Goal: Task Accomplishment & Management: Use online tool/utility

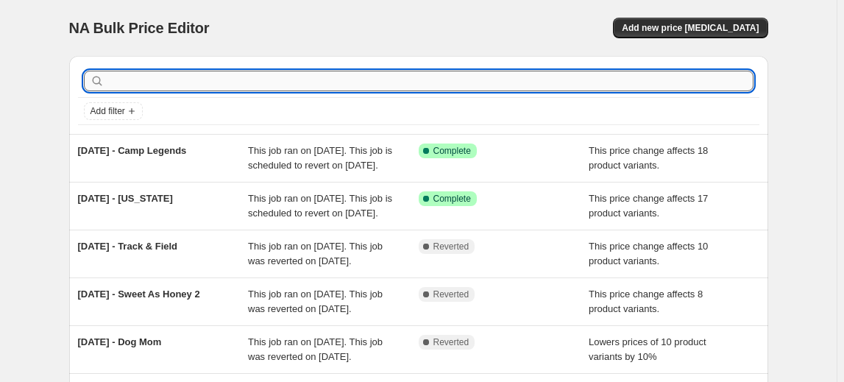
click at [136, 79] on input "text" at bounding box center [430, 81] width 646 height 21
type input "[DATE] - Autumn Junque"
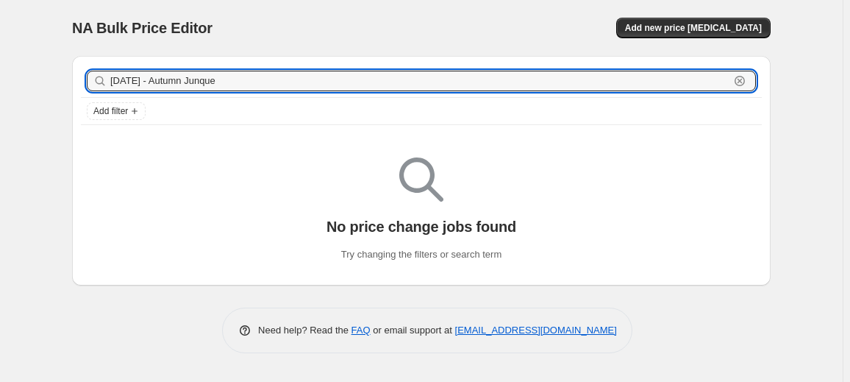
drag, startPoint x: 270, startPoint y: 76, endPoint x: -57, endPoint y: 108, distance: 328.1
click at [0, 108] on html "Home Settings Plans Skip to content NA Bulk Price Editor. This page is ready NA…" at bounding box center [425, 191] width 850 height 382
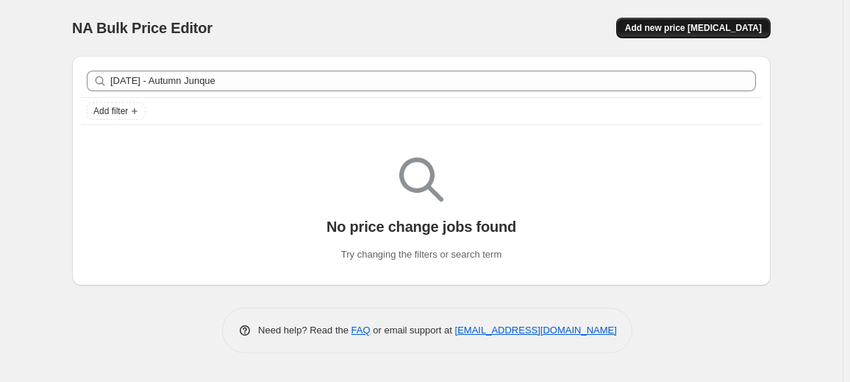
click at [669, 20] on button "Add new price [MEDICAL_DATA]" at bounding box center [693, 28] width 154 height 21
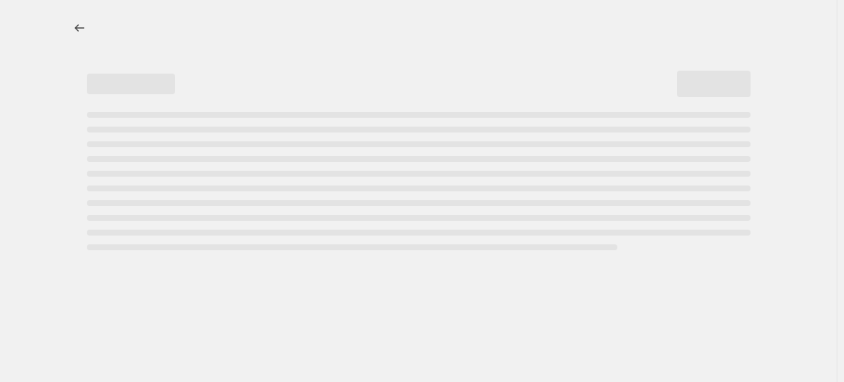
select select "percentage"
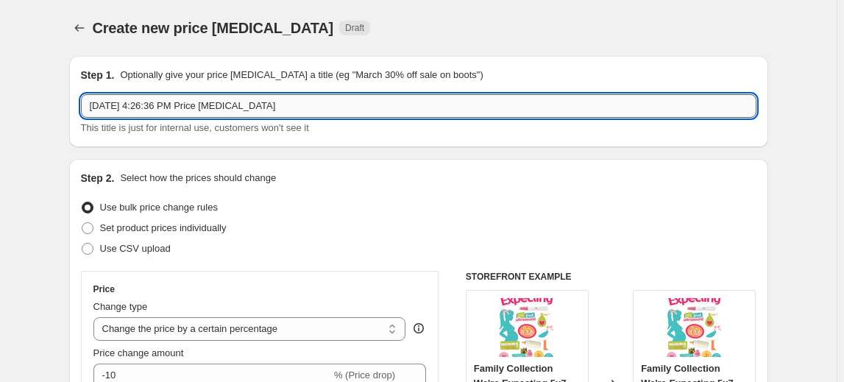
click at [265, 107] on input "[DATE] 4:26:36 PM Price [MEDICAL_DATA]" at bounding box center [418, 106] width 675 height 24
drag, startPoint x: 277, startPoint y: 105, endPoint x: 85, endPoint y: 120, distance: 191.8
click at [85, 120] on div "[DATE] 4:26:36 PM Price [MEDICAL_DATA] This title is just for internal use, cus…" at bounding box center [418, 114] width 675 height 41
paste input "[DATE] - Autumn Junque"
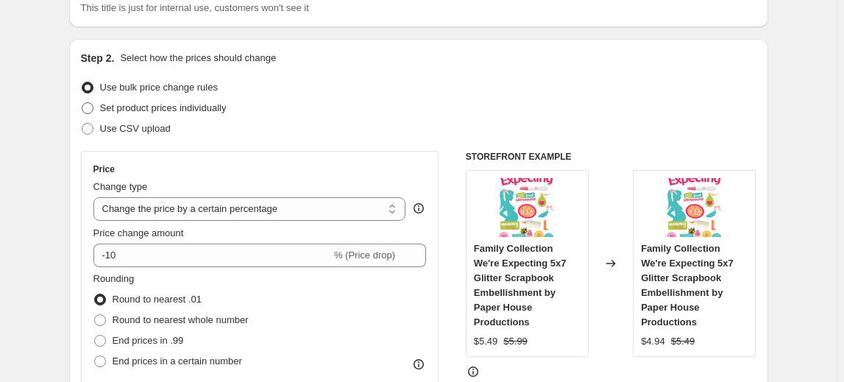
scroll to position [133, 0]
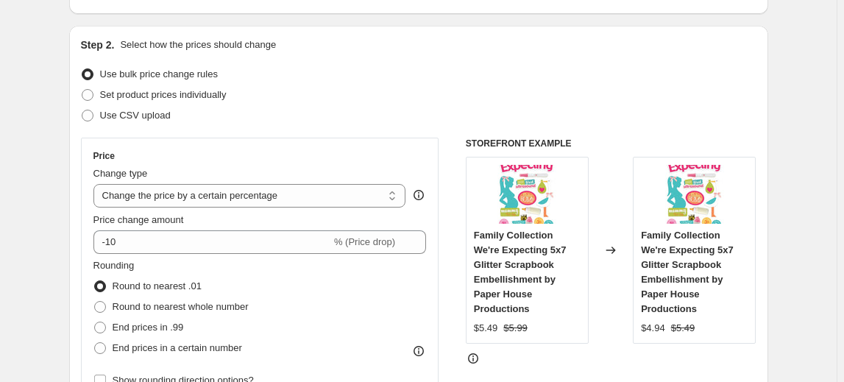
type input "[DATE] - Autumn Junque"
click at [174, 70] on span "Use bulk price change rules" at bounding box center [159, 73] width 118 height 11
click at [82, 69] on input "Use bulk price change rules" at bounding box center [82, 68] width 1 height 1
click at [154, 200] on select "Change the price to a certain amount Change the price by a certain amount Chang…" at bounding box center [249, 196] width 313 height 24
select select "pcap"
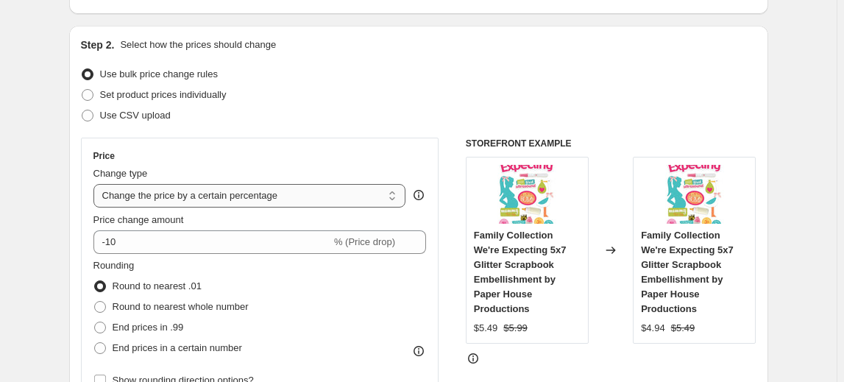
click at [96, 184] on select "Change the price to a certain amount Change the price by a certain amount Chang…" at bounding box center [249, 196] width 313 height 24
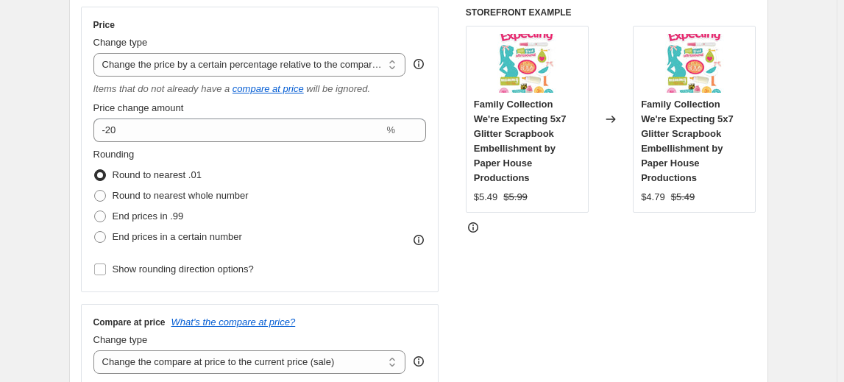
scroll to position [267, 0]
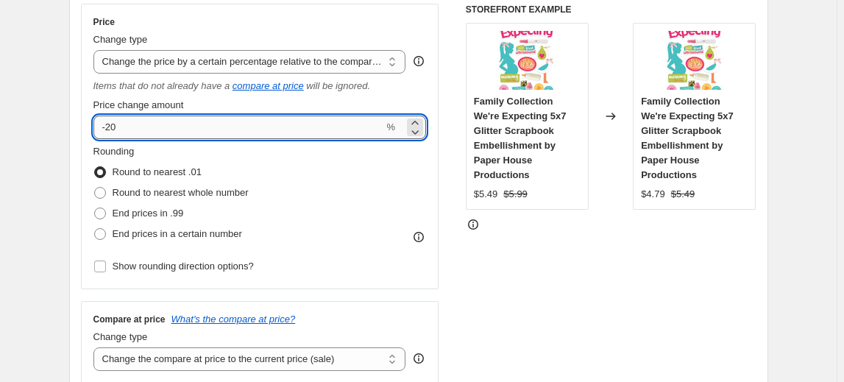
click at [163, 117] on input "-20" at bounding box center [238, 127] width 291 height 24
type input "-2"
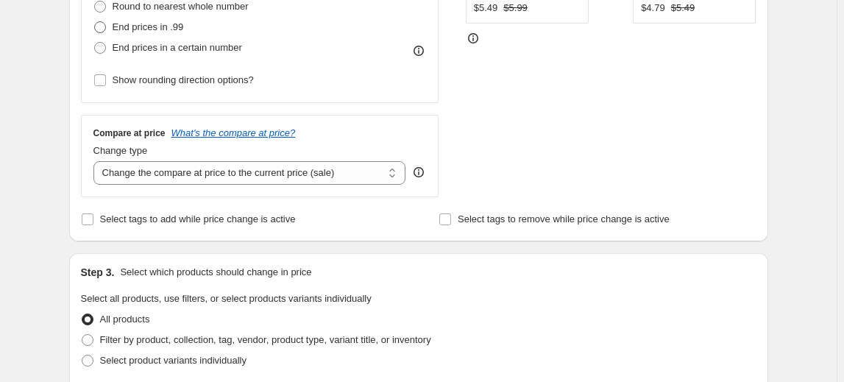
scroll to position [468, 0]
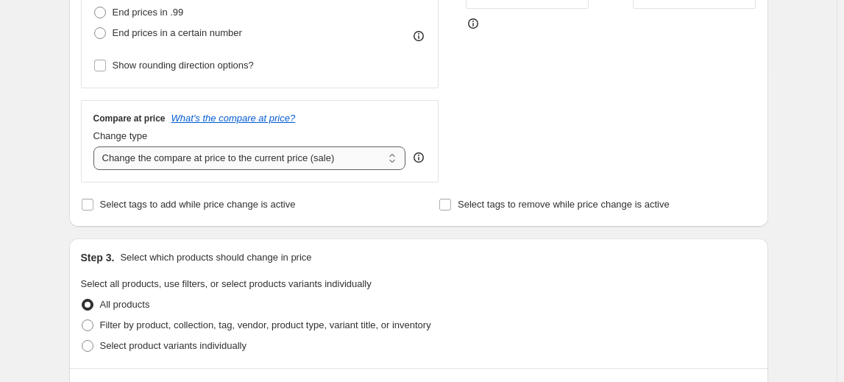
type input "-10"
click at [221, 157] on select "Change the compare at price to the current price (sale) Change the compare at p…" at bounding box center [249, 158] width 313 height 24
select select "no_change"
click at [96, 146] on select "Change the compare at price to the current price (sale) Change the compare at p…" at bounding box center [249, 158] width 313 height 24
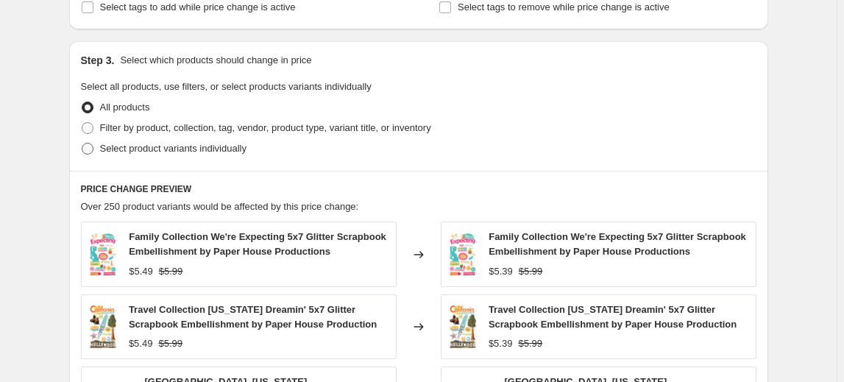
scroll to position [669, 0]
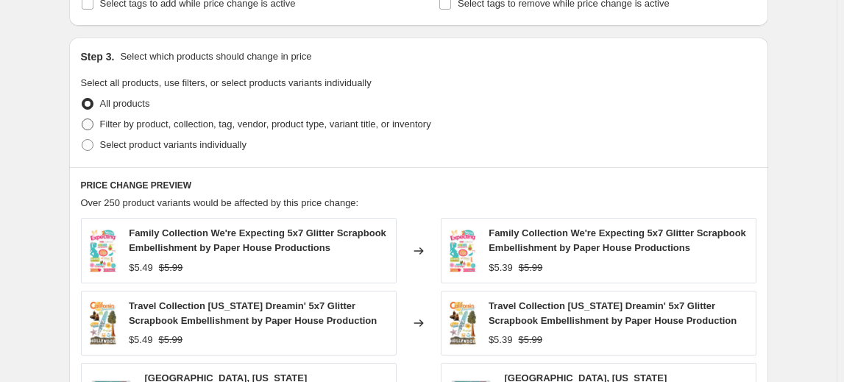
click at [139, 127] on span "Filter by product, collection, tag, vendor, product type, variant title, or inv…" at bounding box center [265, 123] width 331 height 11
click at [82, 119] on input "Filter by product, collection, tag, vendor, product type, variant title, or inv…" at bounding box center [82, 118] width 1 height 1
radio input "true"
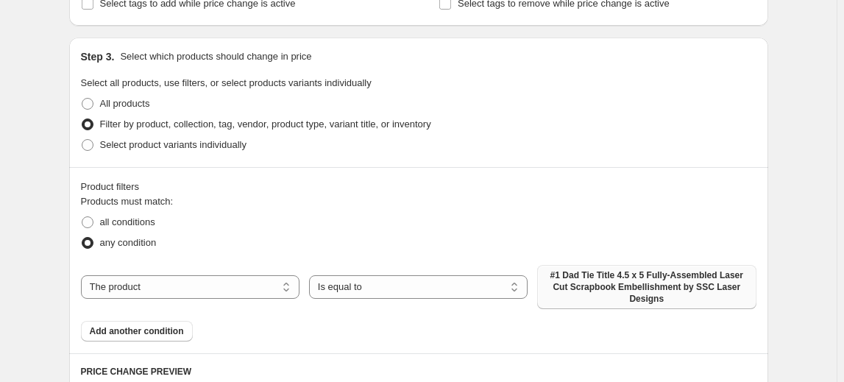
click at [598, 277] on span "#1 Dad Tie Title 4.5 x 5 Fully-Assembled Laser Cut Scrapbook Embellishment by S…" at bounding box center [646, 286] width 201 height 35
click at [151, 277] on select "The product The product's collection The product's tag The product's vendor The…" at bounding box center [190, 287] width 218 height 24
select select "tag"
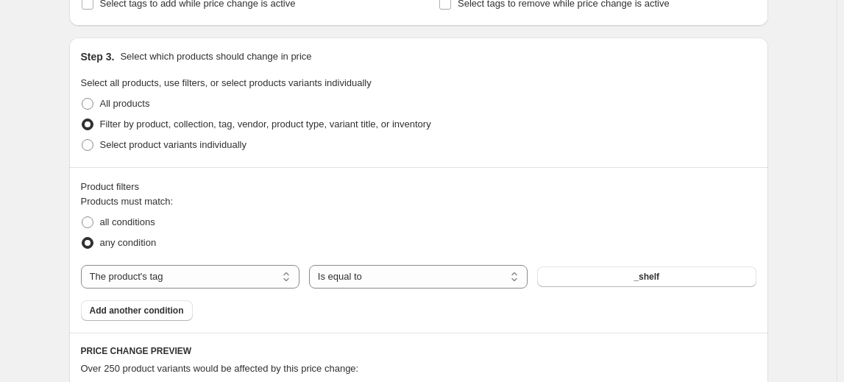
click at [612, 272] on button "_shelf" at bounding box center [646, 276] width 218 height 21
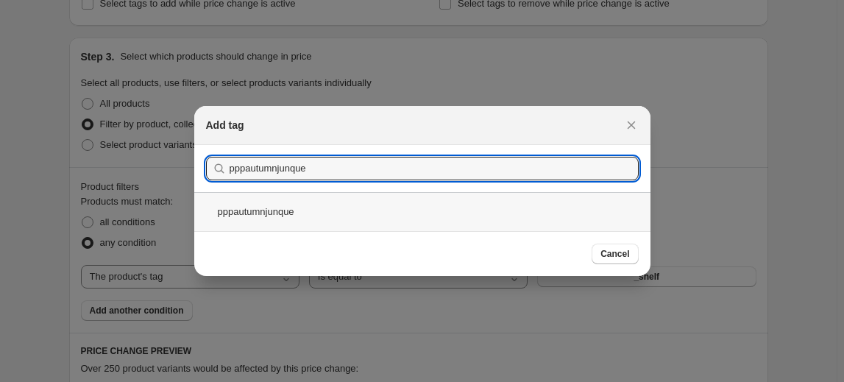
type input "pppautumnjunque"
click at [263, 215] on div "pppautumnjunque" at bounding box center [422, 211] width 456 height 39
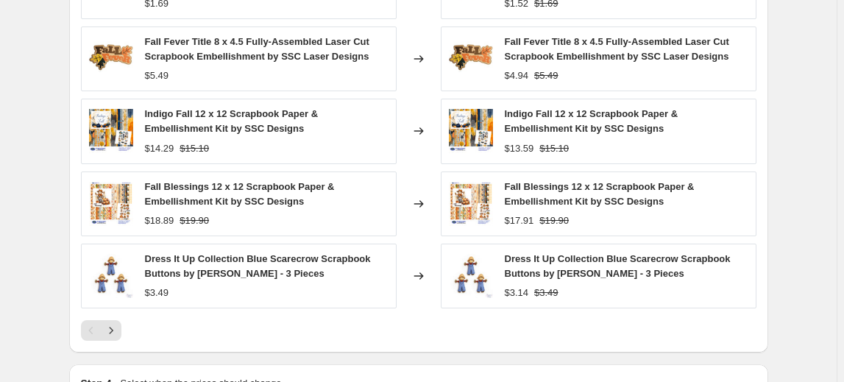
scroll to position [1203, 0]
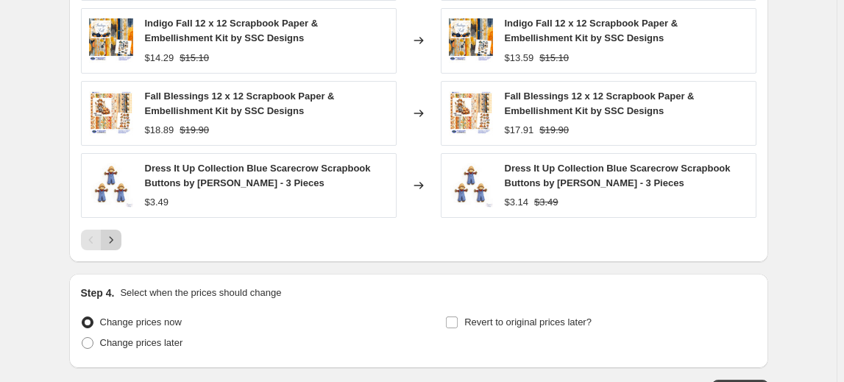
click at [111, 232] on icon "Next" at bounding box center [111, 239] width 15 height 15
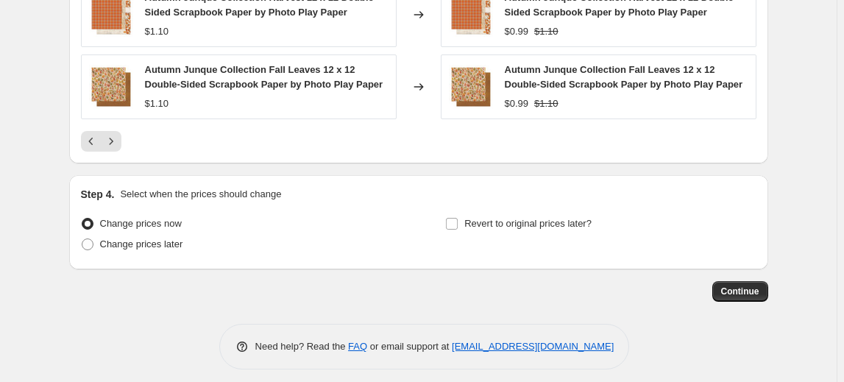
scroll to position [1294, 0]
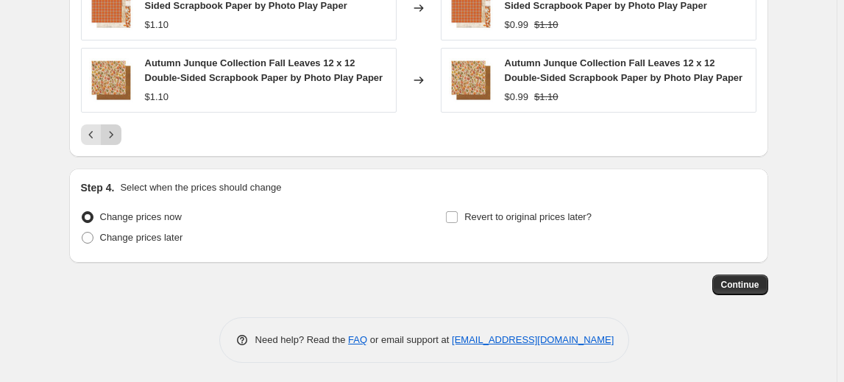
click at [115, 129] on icon "Next" at bounding box center [111, 134] width 15 height 15
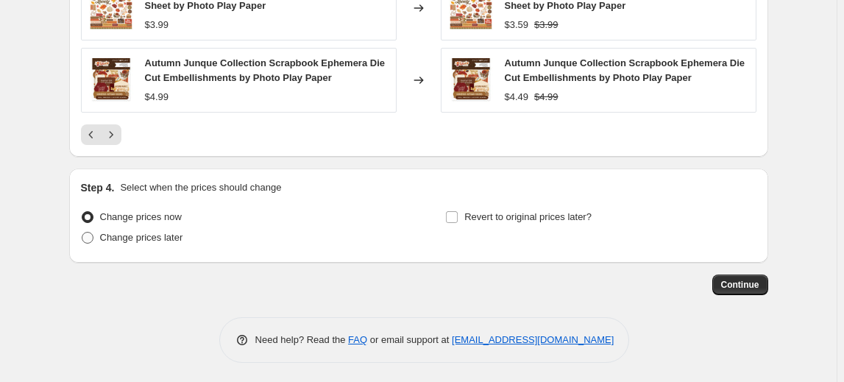
click at [110, 235] on span "Change prices later" at bounding box center [141, 237] width 83 height 11
click at [82, 232] on input "Change prices later" at bounding box center [82, 232] width 1 height 1
radio input "true"
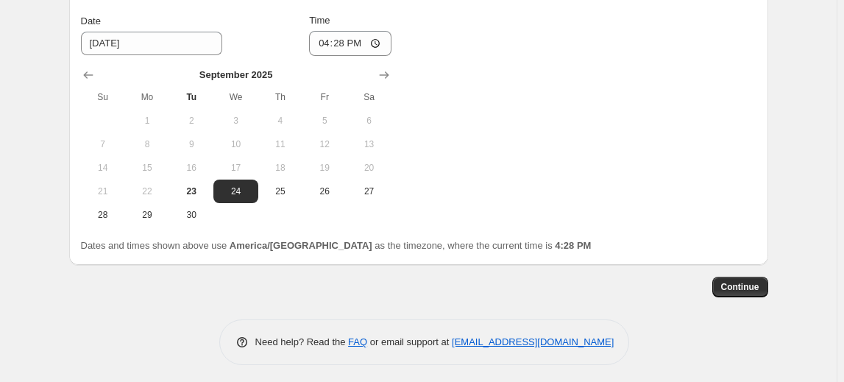
scroll to position [1545, 0]
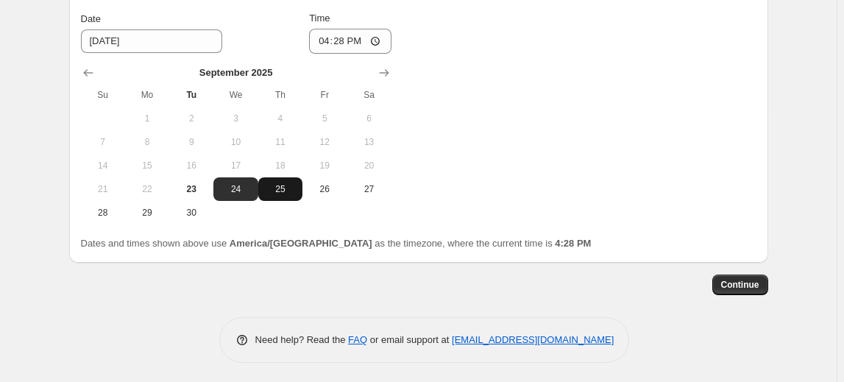
click at [276, 187] on span "25" at bounding box center [280, 189] width 32 height 12
type input "[DATE]"
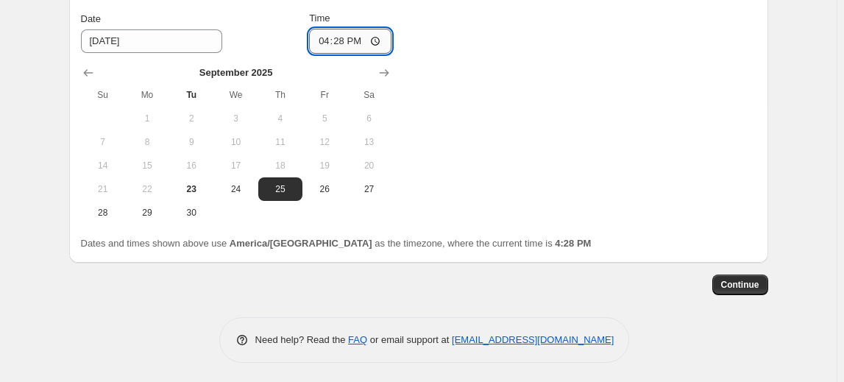
click at [338, 43] on input "16:28" at bounding box center [350, 41] width 82 height 25
click at [324, 40] on input "16:28" at bounding box center [350, 41] width 82 height 25
type input "00:01"
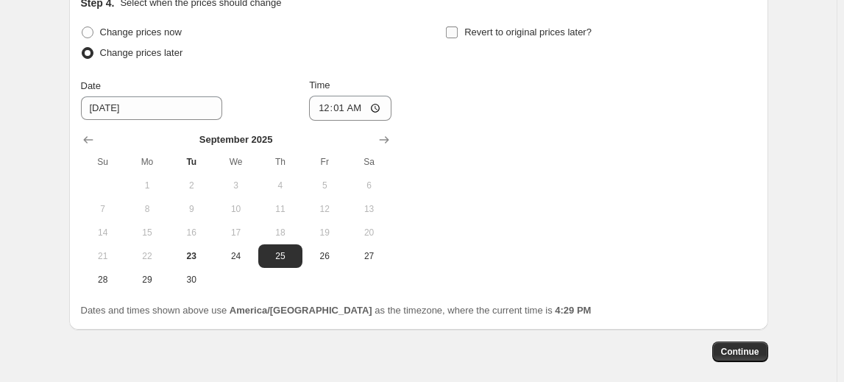
click at [455, 32] on input "Revert to original prices later?" at bounding box center [452, 32] width 12 height 12
checkbox input "true"
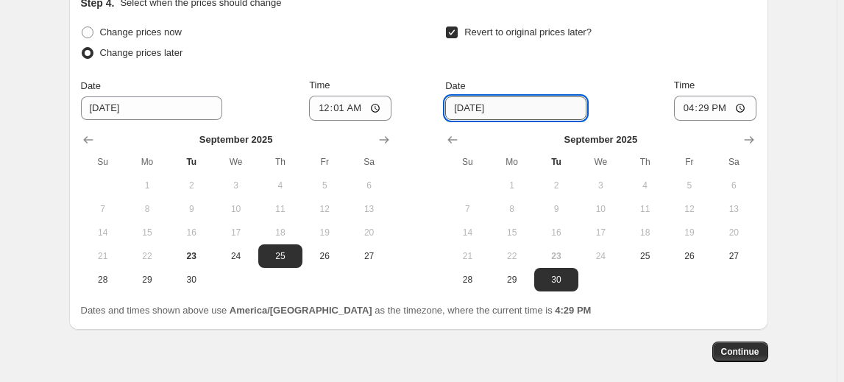
click at [531, 104] on input "[DATE]" at bounding box center [515, 108] width 141 height 24
click at [759, 138] on button "Show next month, October 2025" at bounding box center [748, 139] width 21 height 21
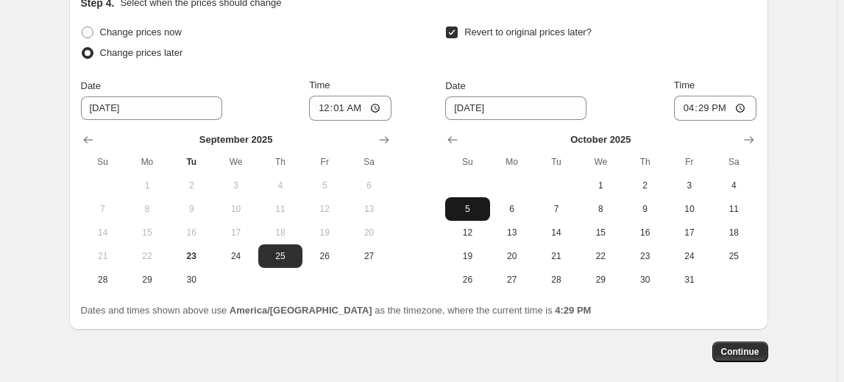
click at [475, 209] on span "5" at bounding box center [467, 209] width 32 height 12
type input "[DATE]"
click at [692, 101] on input "16:29" at bounding box center [715, 108] width 82 height 25
type input "23:59"
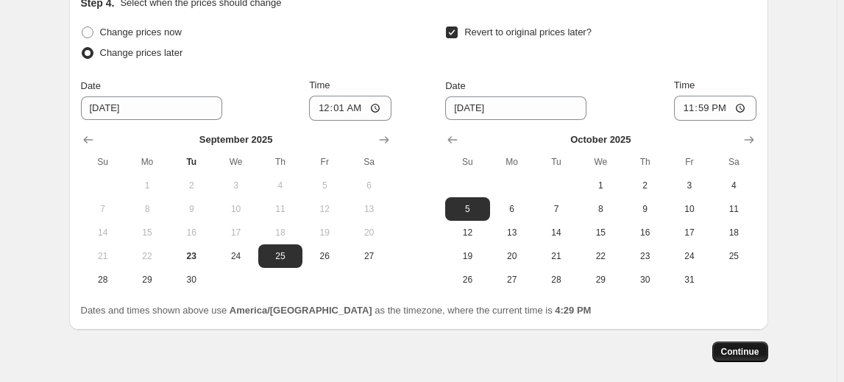
click at [739, 352] on span "Continue" at bounding box center [740, 352] width 38 height 12
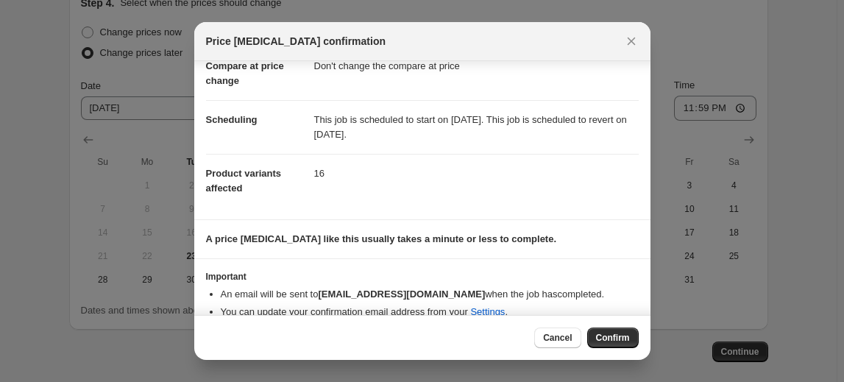
scroll to position [126, 0]
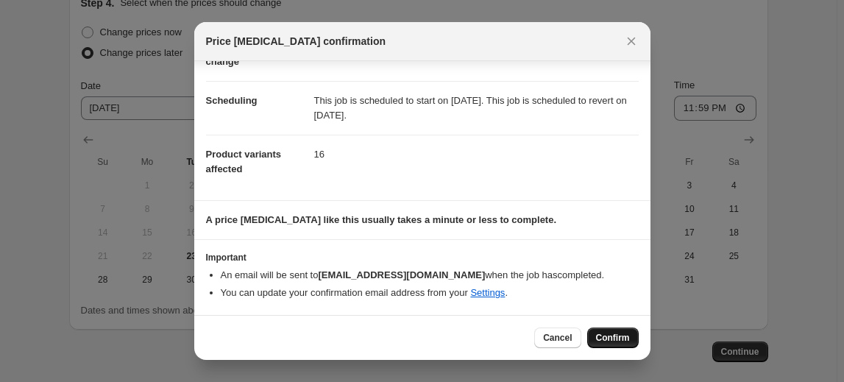
click at [621, 339] on span "Confirm" at bounding box center [613, 338] width 34 height 12
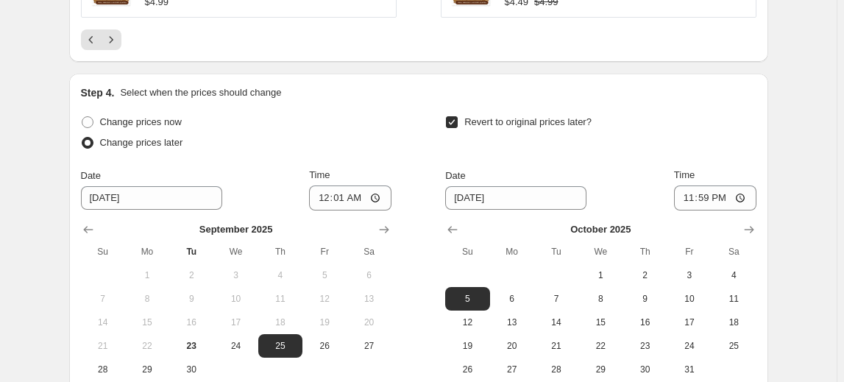
scroll to position [1635, 0]
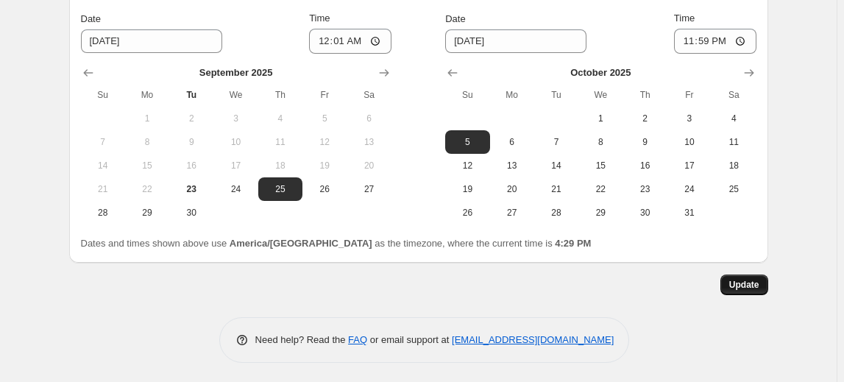
click at [741, 282] on span "Update" at bounding box center [744, 285] width 30 height 12
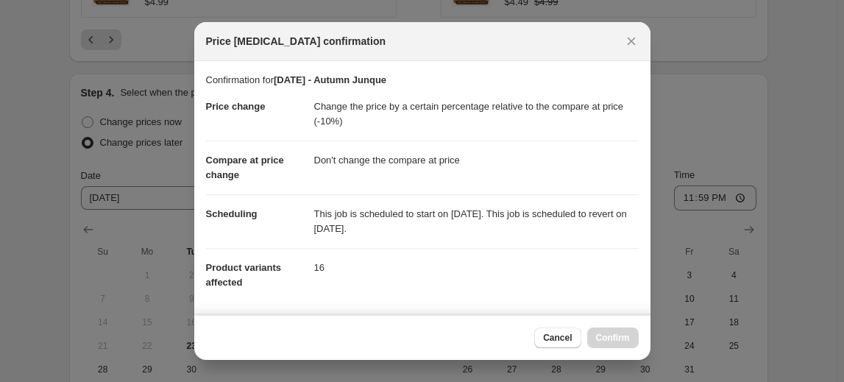
scroll to position [0, 0]
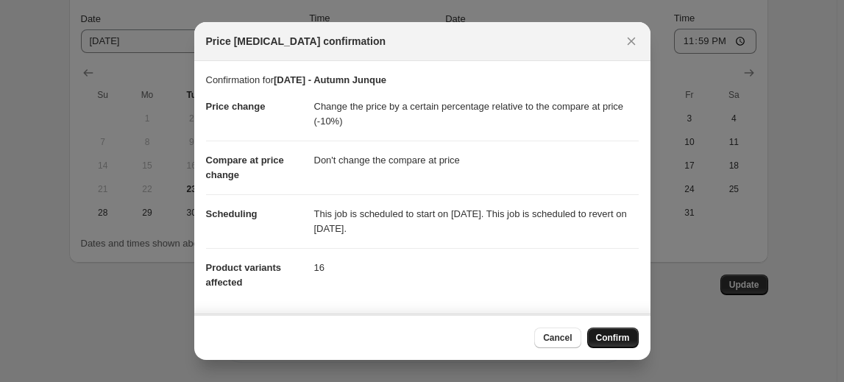
click at [618, 335] on span "Confirm" at bounding box center [613, 338] width 34 height 12
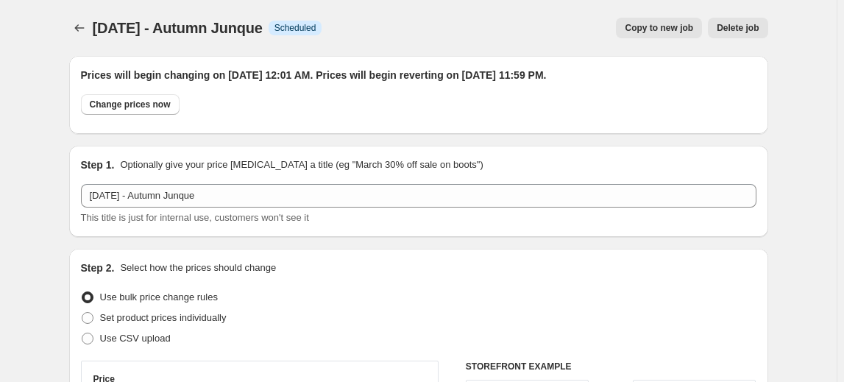
click at [659, 25] on span "Copy to new job" at bounding box center [658, 28] width 68 height 12
select select "pcap"
select select "no_change"
select select "tag"
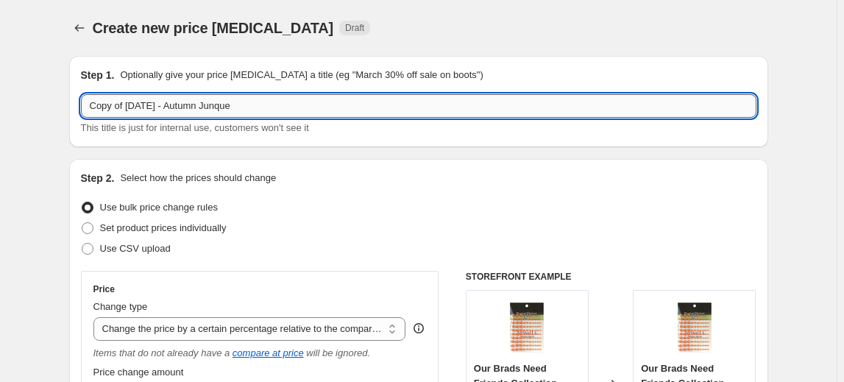
click at [289, 110] on input "Copy of [DATE] - Autumn Junque" at bounding box center [418, 106] width 675 height 24
drag, startPoint x: 130, startPoint y: 104, endPoint x: -26, endPoint y: 116, distance: 156.4
click at [0, 116] on html "Home Settings Plans Skip to content Create new price [MEDICAL_DATA]. This page …" at bounding box center [422, 191] width 844 height 382
click at [151, 104] on input "[DATE] - Autumn Junque" at bounding box center [418, 106] width 675 height 24
drag, startPoint x: 149, startPoint y: 104, endPoint x: 363, endPoint y: 109, distance: 214.8
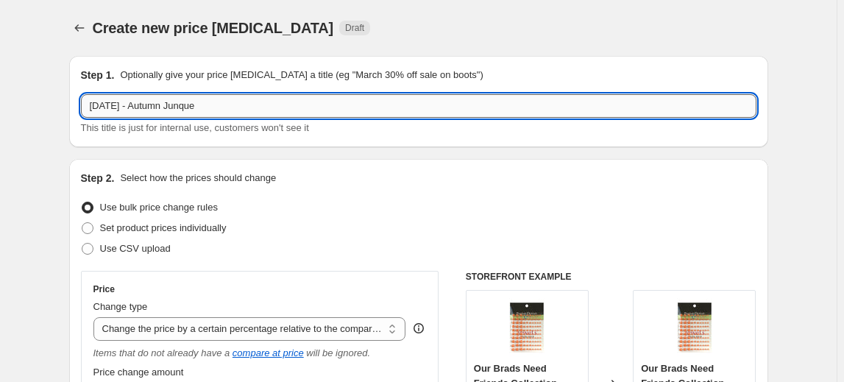
click at [363, 109] on input "[DATE] - Autumn Junque" at bounding box center [418, 106] width 675 height 24
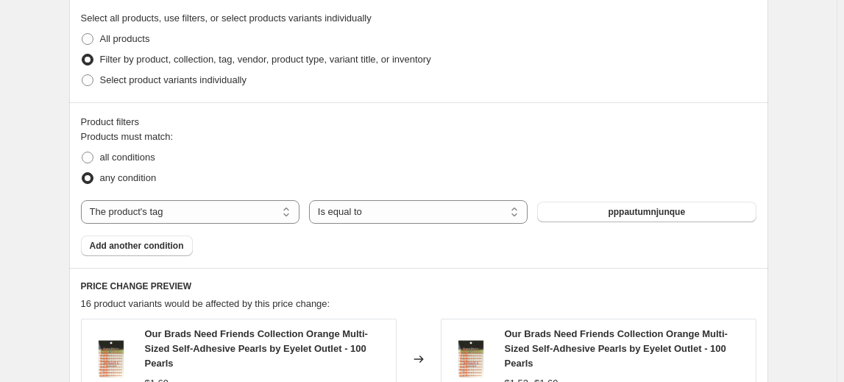
scroll to position [735, 0]
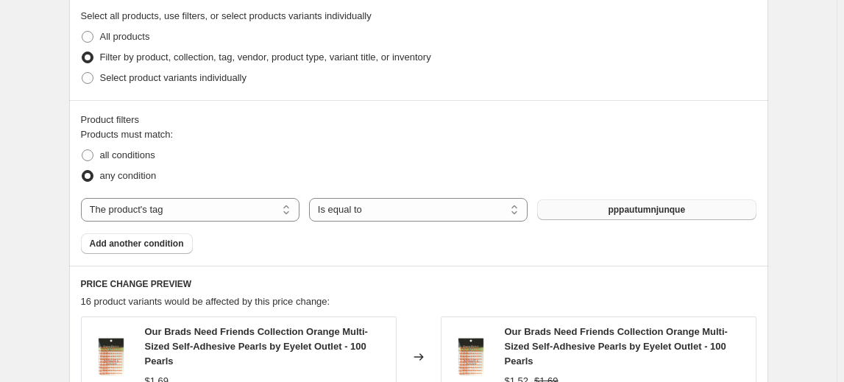
type input "[DATE] - Merry Cruisemas"
click at [582, 213] on button "pppautumnjunque" at bounding box center [646, 209] width 218 height 21
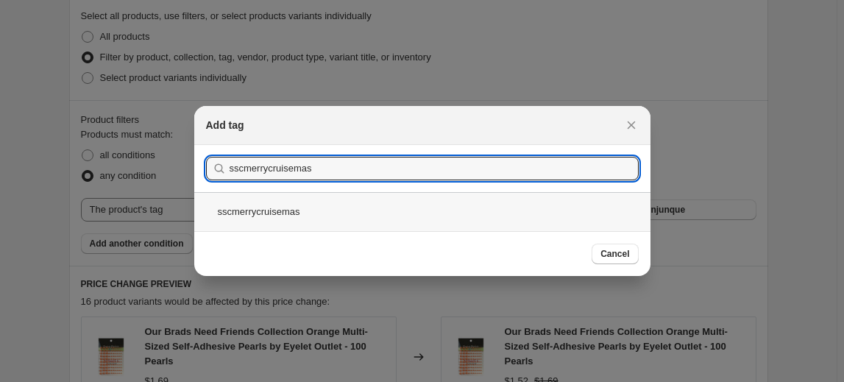
type input "sscmerrycruisemas"
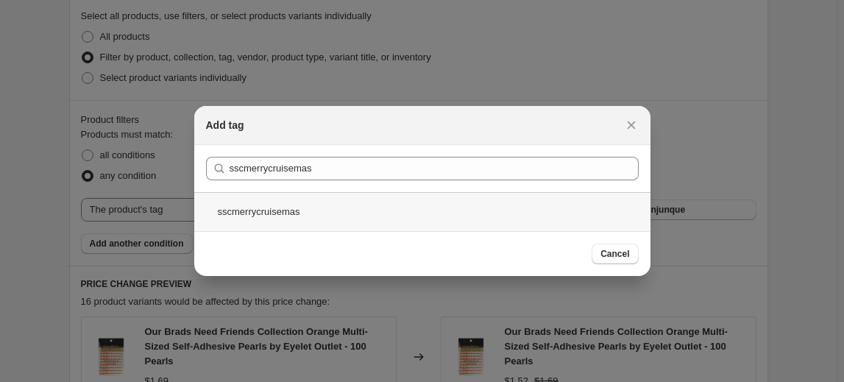
click at [300, 213] on div "sscmerrycruisemas" at bounding box center [422, 211] width 456 height 39
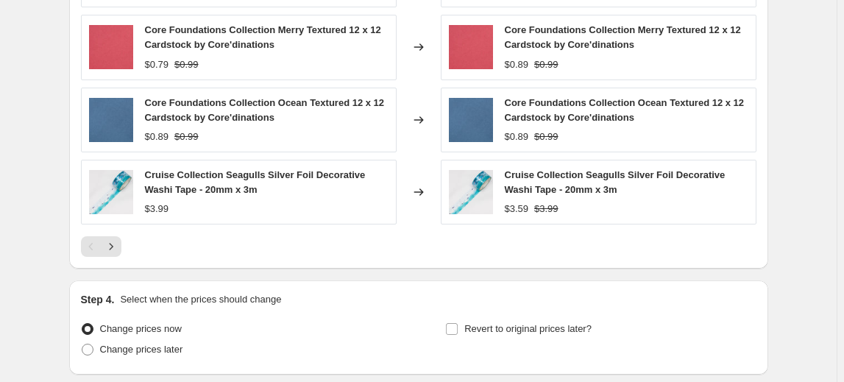
scroll to position [1203, 0]
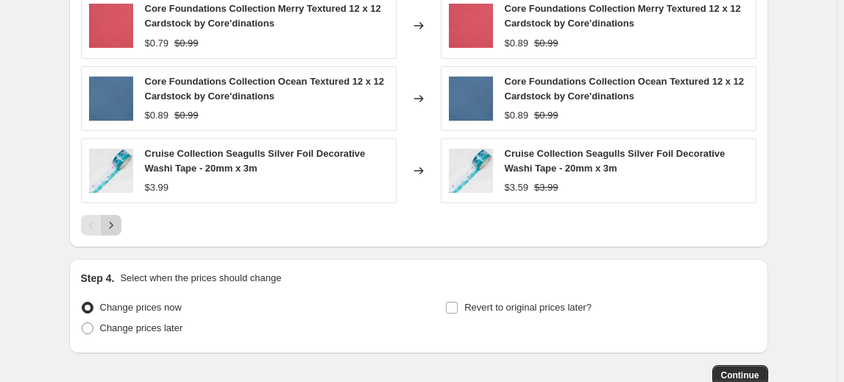
click at [115, 225] on icon "Next" at bounding box center [111, 225] width 15 height 15
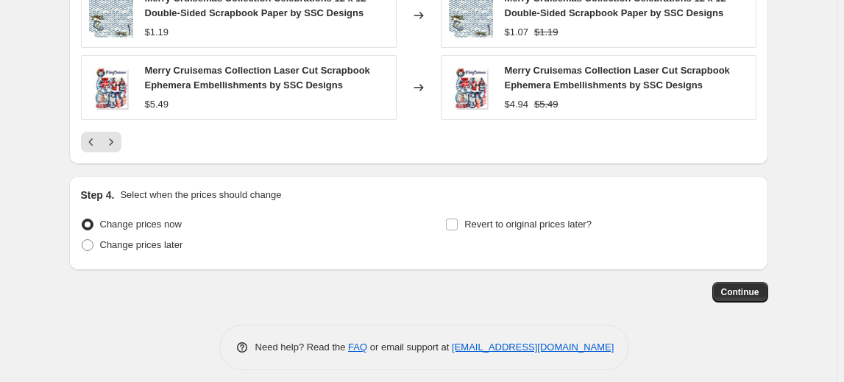
scroll to position [1294, 0]
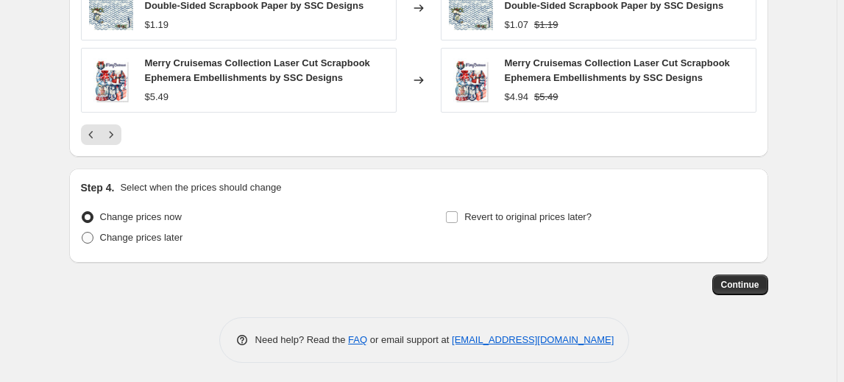
click at [135, 237] on span "Change prices later" at bounding box center [141, 237] width 83 height 11
click at [82, 232] on input "Change prices later" at bounding box center [82, 232] width 1 height 1
radio input "true"
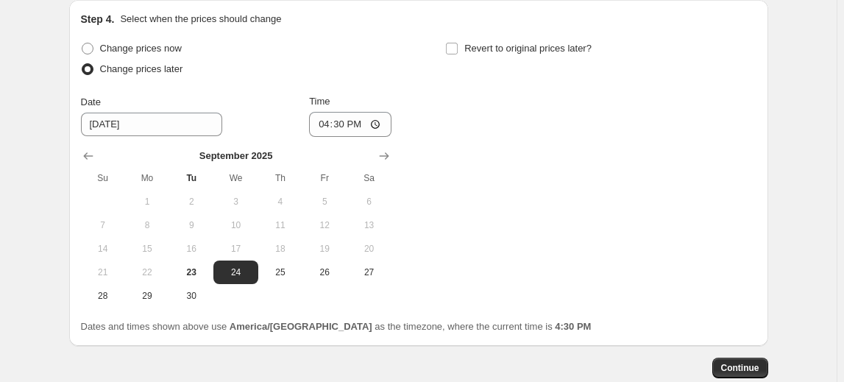
scroll to position [1495, 0]
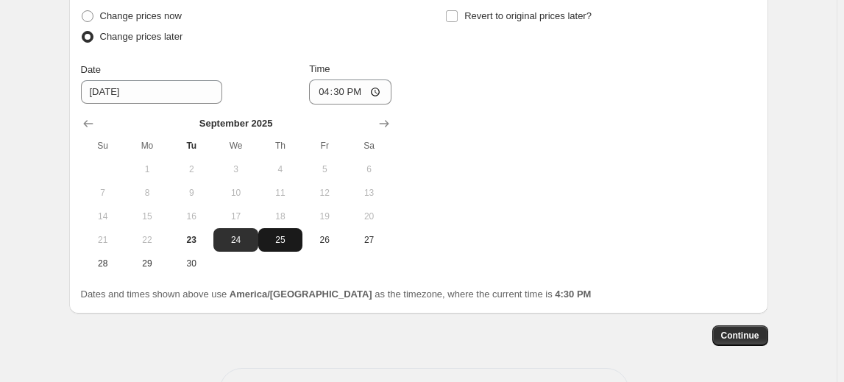
click at [279, 243] on span "25" at bounding box center [280, 240] width 32 height 12
type input "[DATE]"
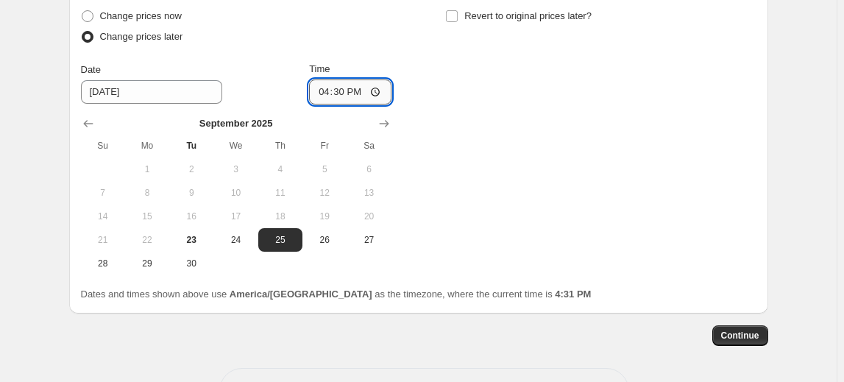
click at [322, 90] on input "16:30" at bounding box center [350, 91] width 82 height 25
type input "00:01"
click at [453, 13] on input "Revert to original prices later?" at bounding box center [452, 16] width 12 height 12
checkbox input "true"
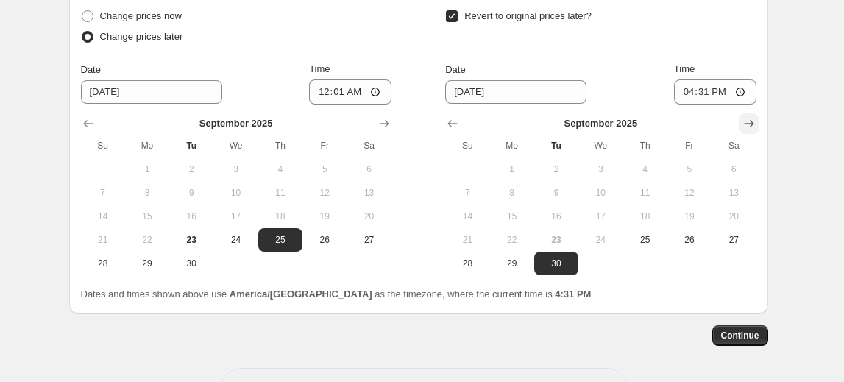
click at [753, 126] on icon "Show next month, October 2025" at bounding box center [748, 123] width 15 height 15
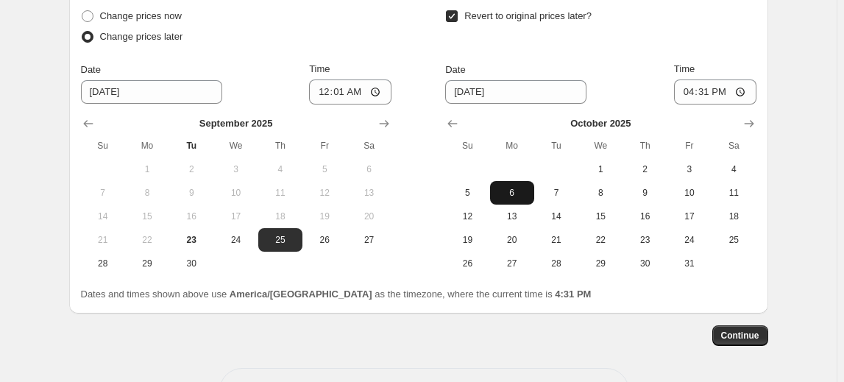
click at [524, 190] on span "6" at bounding box center [512, 193] width 32 height 12
type input "[DATE]"
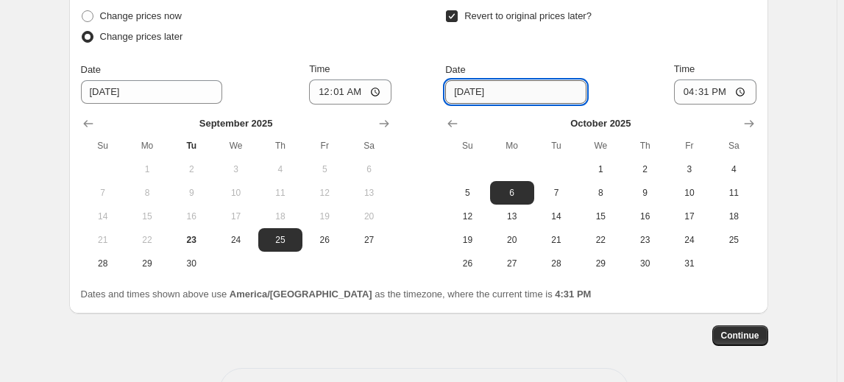
click at [524, 89] on input "[DATE]" at bounding box center [515, 92] width 141 height 24
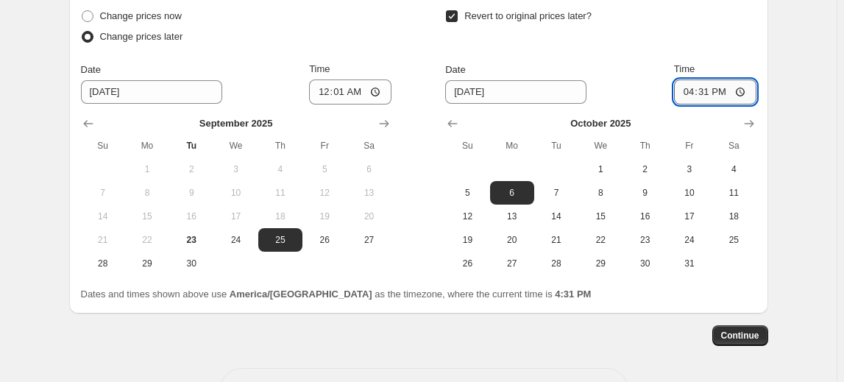
click at [688, 84] on input "16:31" at bounding box center [715, 91] width 82 height 25
type input "23:59"
click at [747, 333] on span "Continue" at bounding box center [740, 336] width 38 height 12
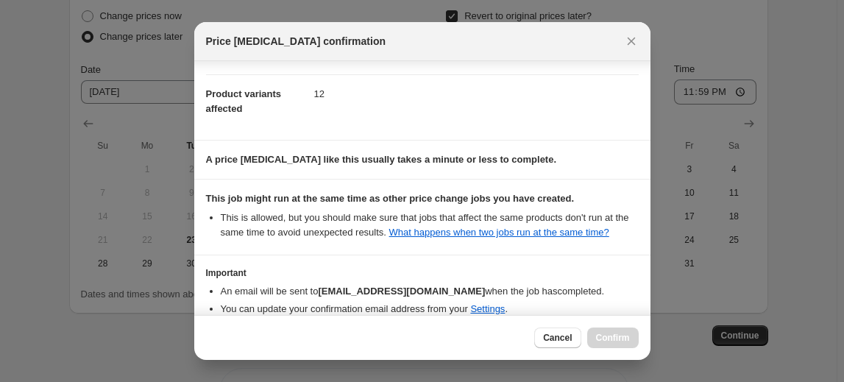
scroll to position [261, 0]
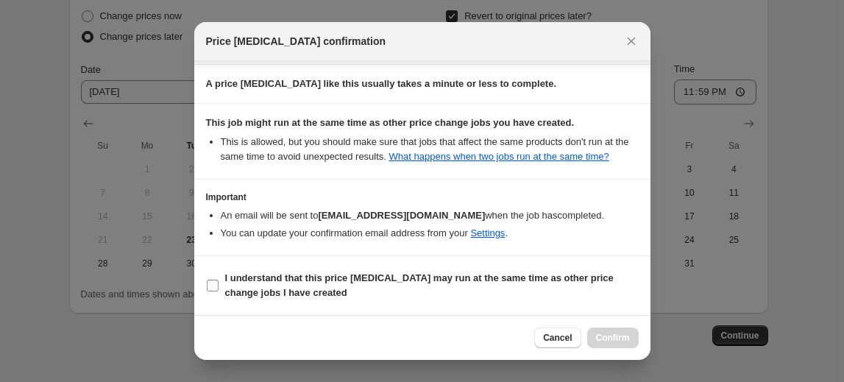
click at [210, 282] on input "I understand that this price [MEDICAL_DATA] may run at the same time as other p…" at bounding box center [213, 285] width 12 height 12
checkbox input "true"
click at [616, 337] on span "Confirm" at bounding box center [613, 338] width 34 height 12
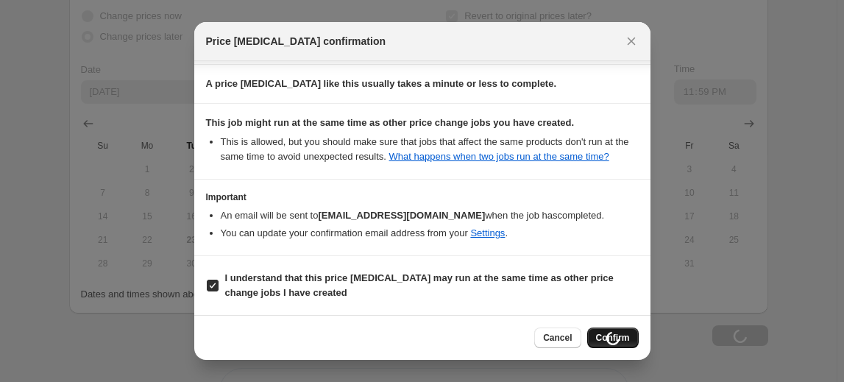
scroll to position [1495, 0]
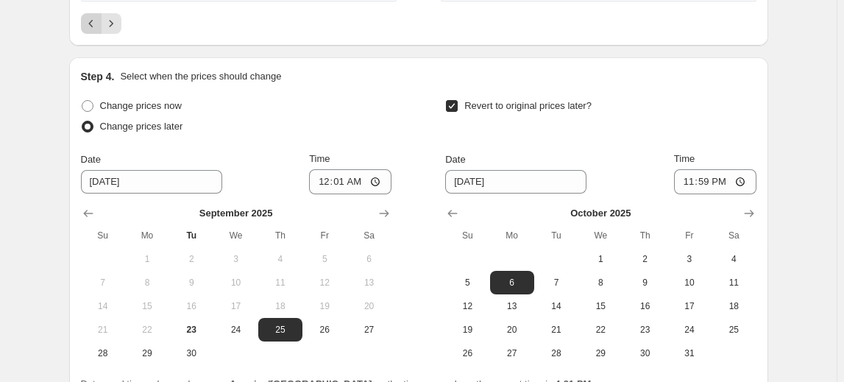
click at [98, 19] on icon "Previous" at bounding box center [91, 23] width 15 height 15
